Goal: Task Accomplishment & Management: Manage account settings

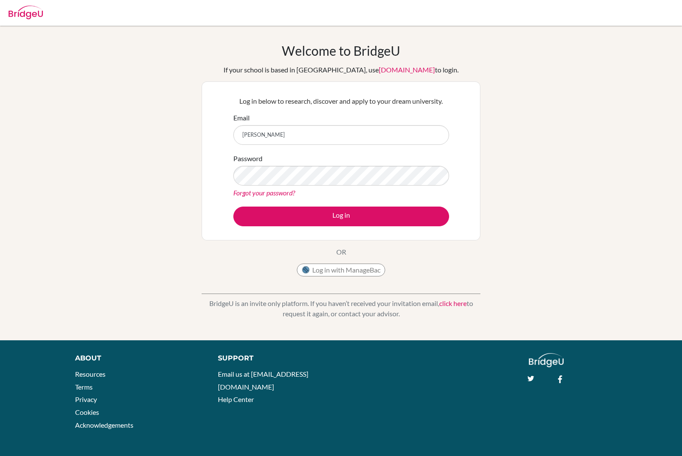
type input "sali"
type input "[EMAIL_ADDRESS][DOMAIN_NAME]"
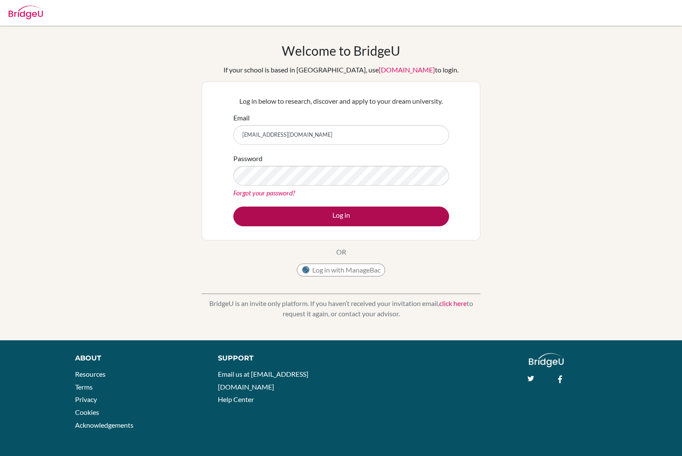
click at [373, 217] on button "Log in" at bounding box center [341, 217] width 216 height 20
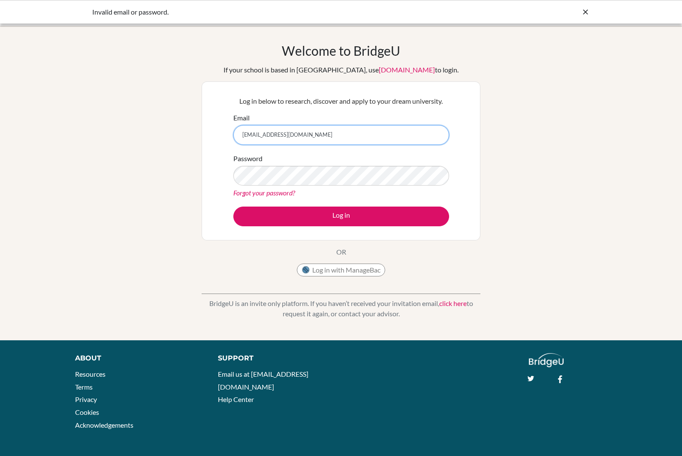
click at [341, 136] on input "[EMAIL_ADDRESS][DOMAIN_NAME]" at bounding box center [341, 135] width 216 height 20
click at [275, 192] on link "Forgot your password?" at bounding box center [264, 193] width 62 height 8
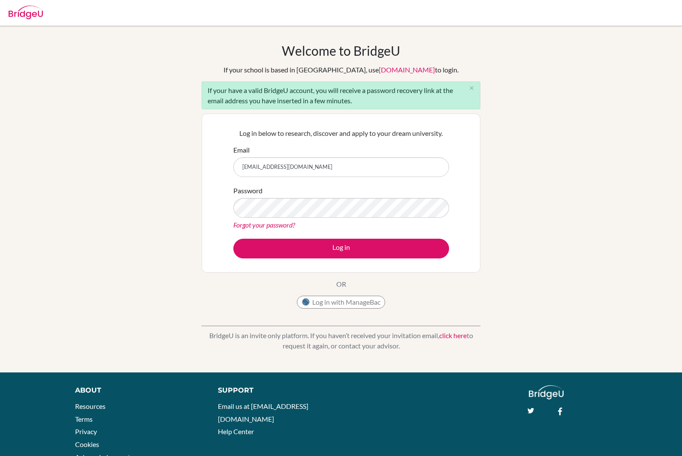
type input "[EMAIL_ADDRESS][DOMAIN_NAME]"
click at [341, 248] on button "Log in" at bounding box center [341, 249] width 216 height 20
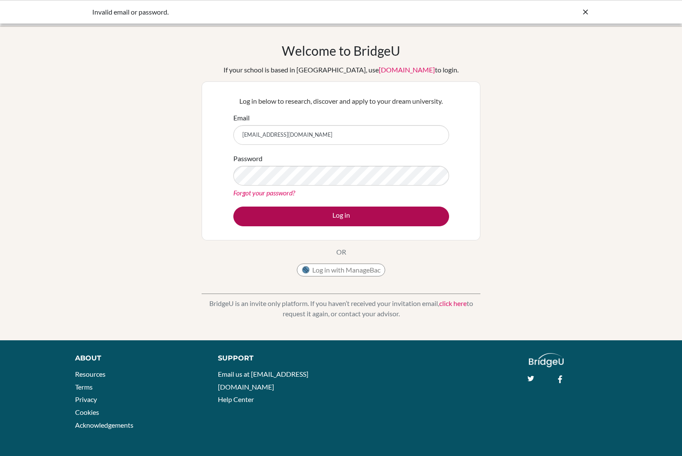
click at [341, 217] on button "Log in" at bounding box center [341, 217] width 216 height 20
click at [353, 212] on button "Log in" at bounding box center [341, 217] width 216 height 20
click at [266, 193] on link "Forgot your password?" at bounding box center [264, 193] width 62 height 8
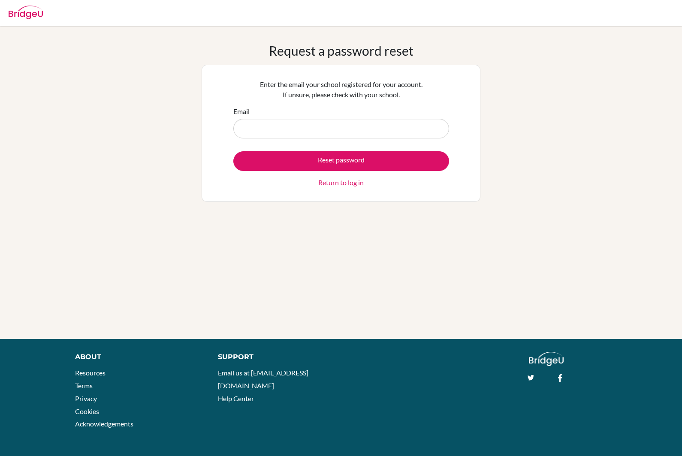
type input "d"
type input "sa"
type input "salim_daulbaev@britishschool.uz"
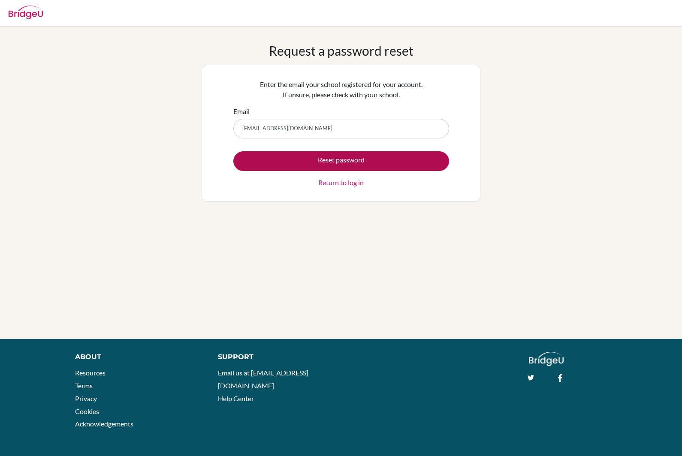
click at [400, 163] on button "Reset password" at bounding box center [341, 161] width 216 height 20
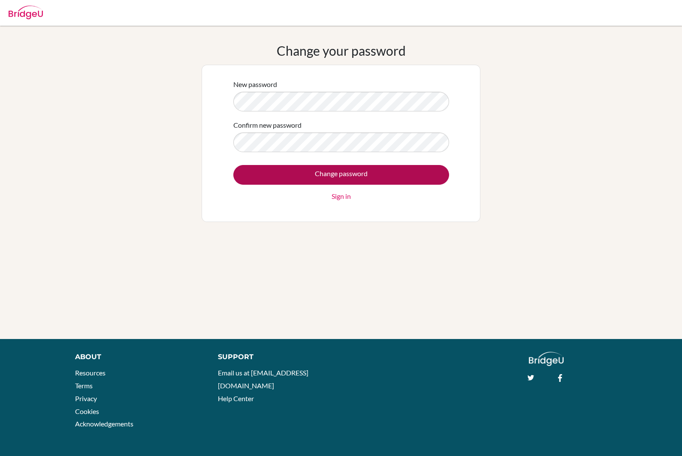
click at [341, 171] on input "Change password" at bounding box center [341, 175] width 216 height 20
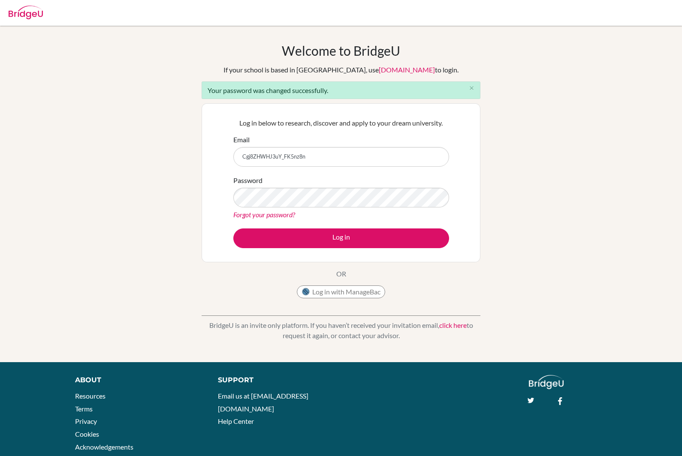
type input "Cgj8ZHWHJ3uY_FK5nz8n"
click at [327, 159] on input "Cgj8ZHWHJ3uY_FK5nz8n" at bounding box center [341, 157] width 216 height 20
drag, startPoint x: 327, startPoint y: 159, endPoint x: 178, endPoint y: 158, distance: 148.4
click at [178, 158] on div "Welcome to BridgeU If your school is based in China, use app.bridge-u.com.cn to…" at bounding box center [341, 194] width 682 height 302
type input "sali"
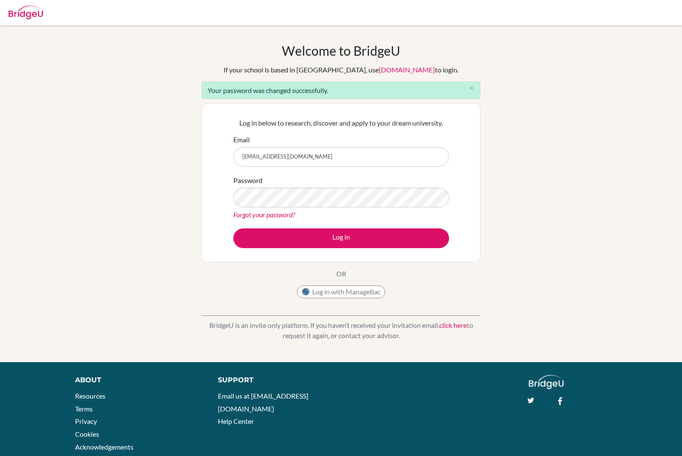
type input "salim_daulbaev@britishschool.uz"
click at [419, 233] on button "Log in" at bounding box center [341, 239] width 216 height 20
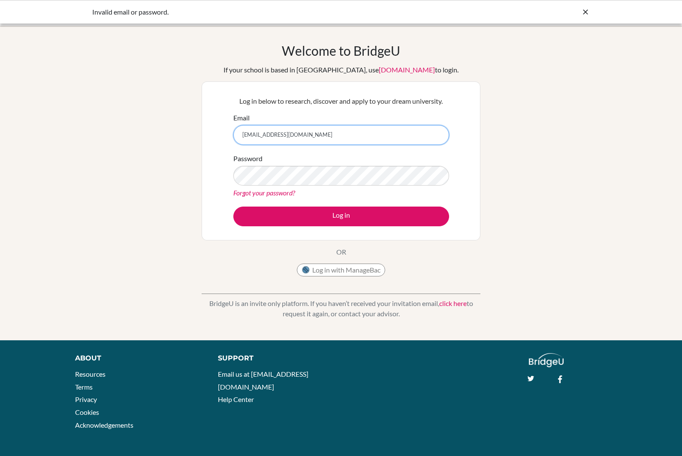
click at [386, 130] on input "[EMAIL_ADDRESS][DOMAIN_NAME]" at bounding box center [341, 135] width 216 height 20
click at [338, 134] on input "[EMAIL_ADDRESS][DOMAIN_NAME]" at bounding box center [341, 135] width 216 height 20
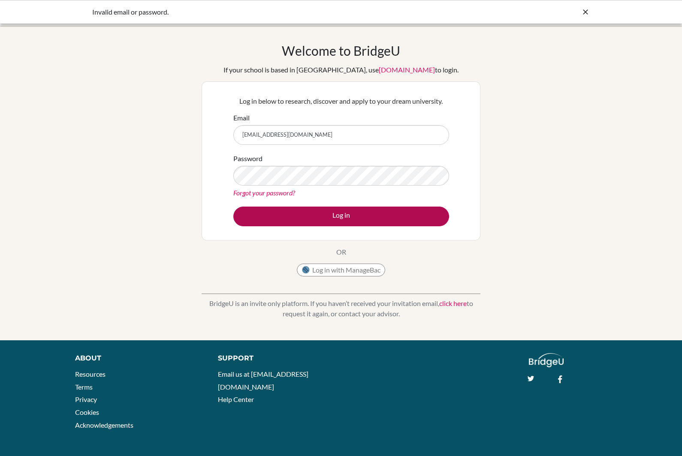
click at [356, 219] on button "Log in" at bounding box center [341, 217] width 216 height 20
click at [266, 194] on link "Forgot your password?" at bounding box center [264, 193] width 62 height 8
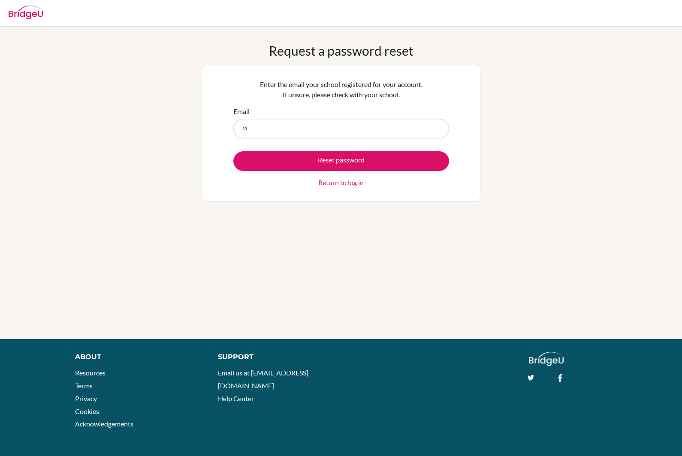
type input "sal"
type input "[EMAIL_ADDRESS][DOMAIN_NAME]"
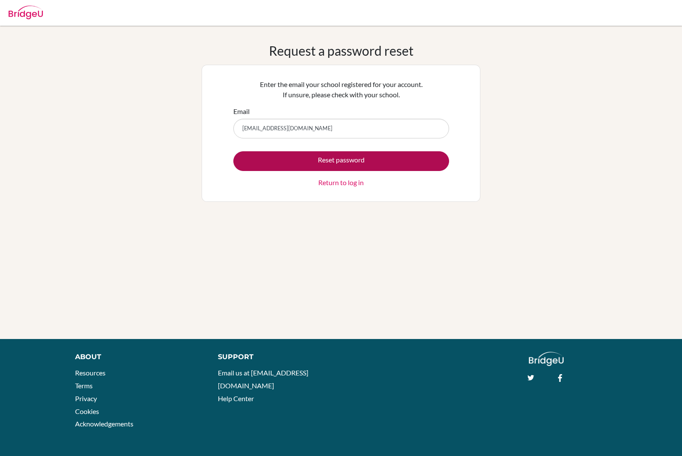
click at [420, 155] on button "Reset password" at bounding box center [341, 161] width 216 height 20
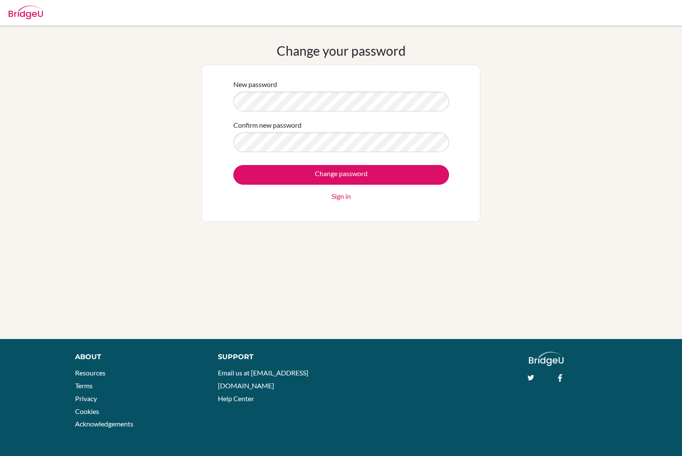
click at [391, 130] on div "Confirm new password" at bounding box center [341, 136] width 216 height 32
click at [341, 175] on input "Change password" at bounding box center [341, 175] width 216 height 20
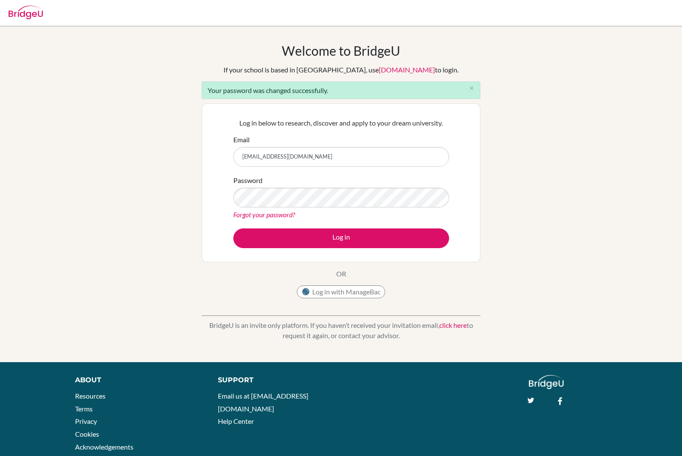
type input "[EMAIL_ADDRESS][DOMAIN_NAME]"
click at [350, 242] on button "Log in" at bounding box center [341, 239] width 216 height 20
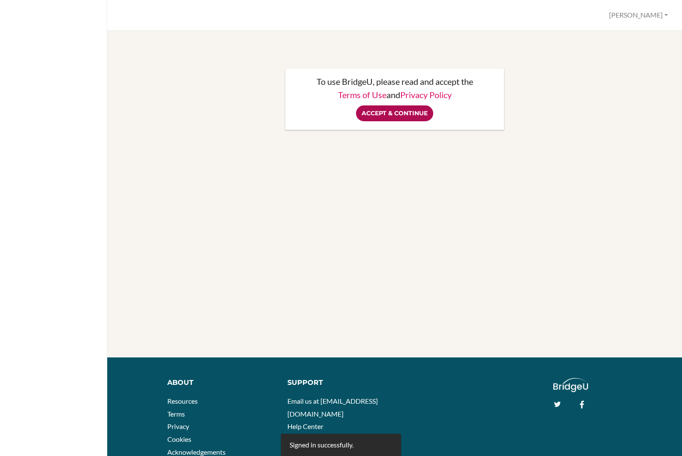
click at [404, 119] on input "Accept & Continue" at bounding box center [394, 114] width 77 height 16
